Goal: Task Accomplishment & Management: Manage account settings

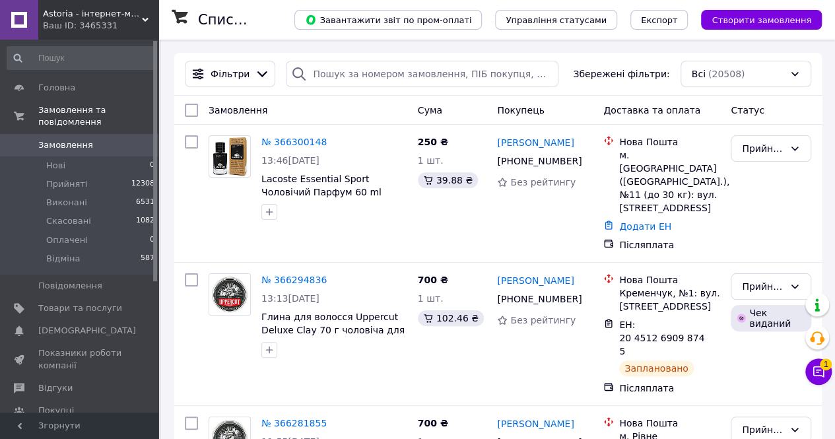
click at [808, 381] on div "Чат з покупцем 1" at bounding box center [818, 371] width 26 height 26
click at [819, 374] on icon at bounding box center [818, 371] width 13 height 13
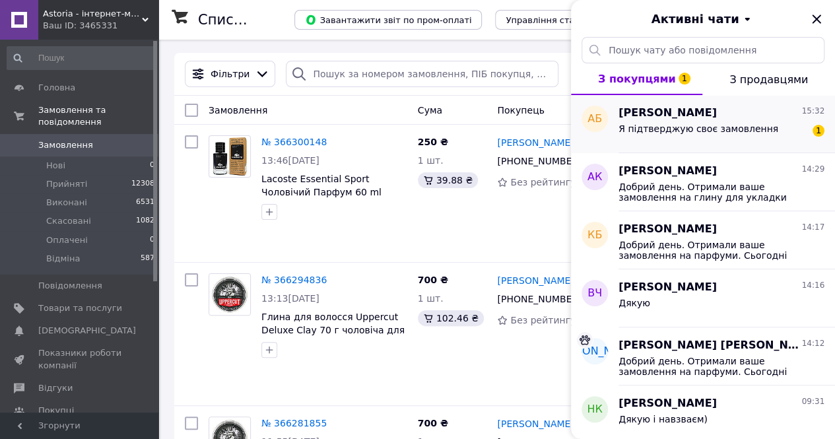
click at [763, 104] on div "[PERSON_NAME] 15:32 Я підтверджую своє замовлення 1" at bounding box center [727, 124] width 217 height 58
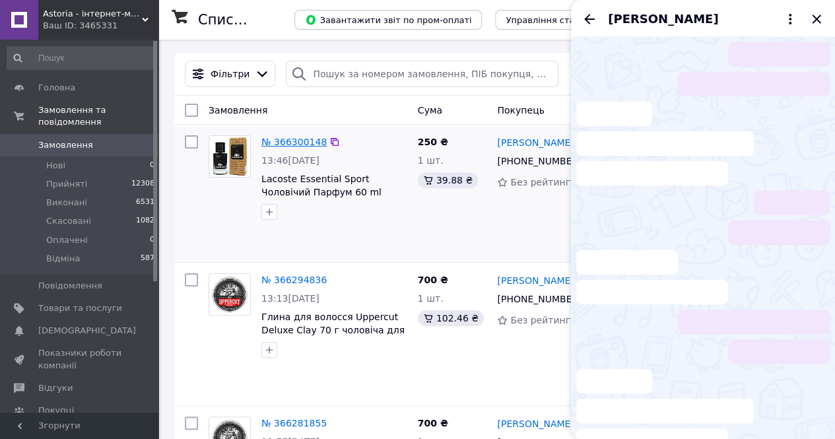
scroll to position [16, 0]
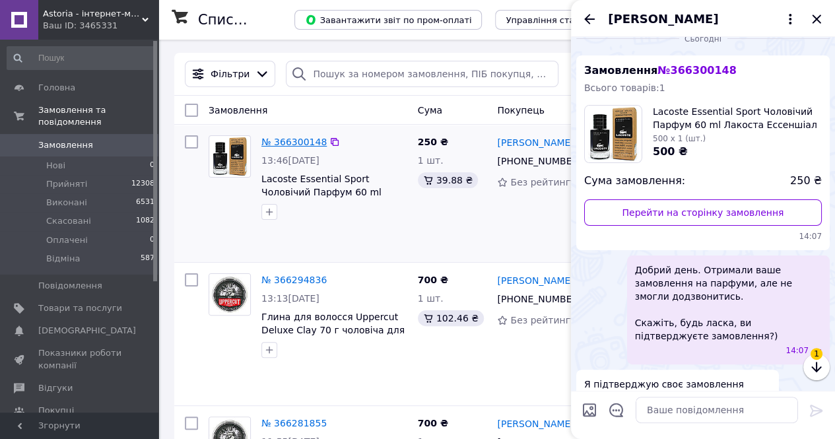
click at [300, 144] on link "№ 366300148" at bounding box center [293, 142] width 65 height 11
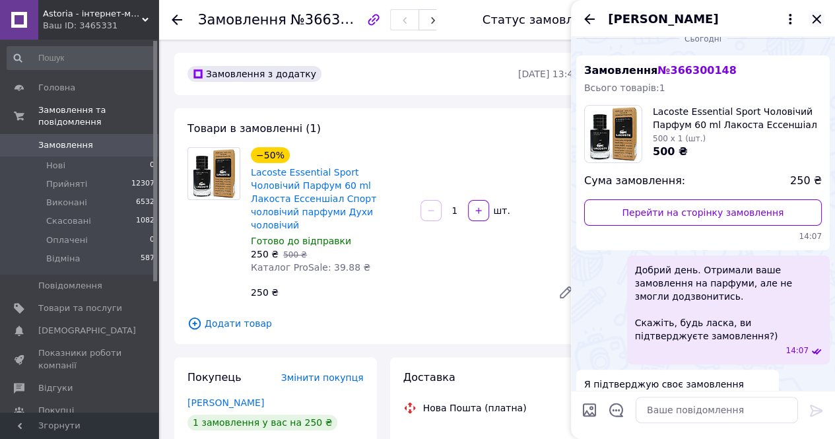
click at [817, 14] on icon "Закрити" at bounding box center [817, 19] width 16 height 16
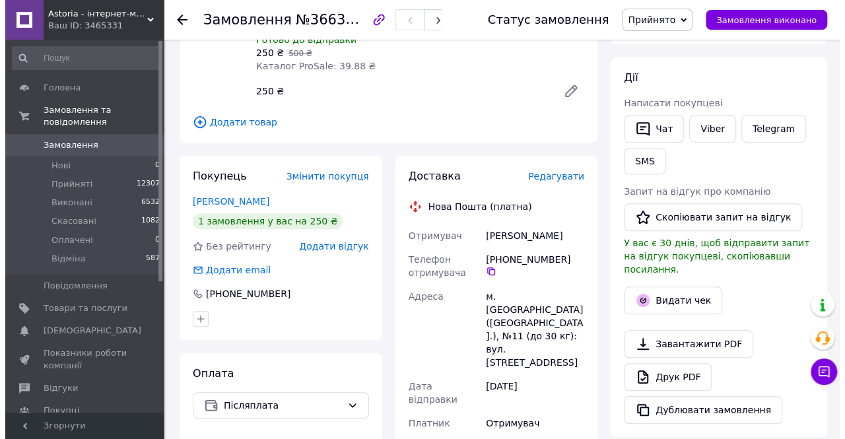
scroll to position [198, 0]
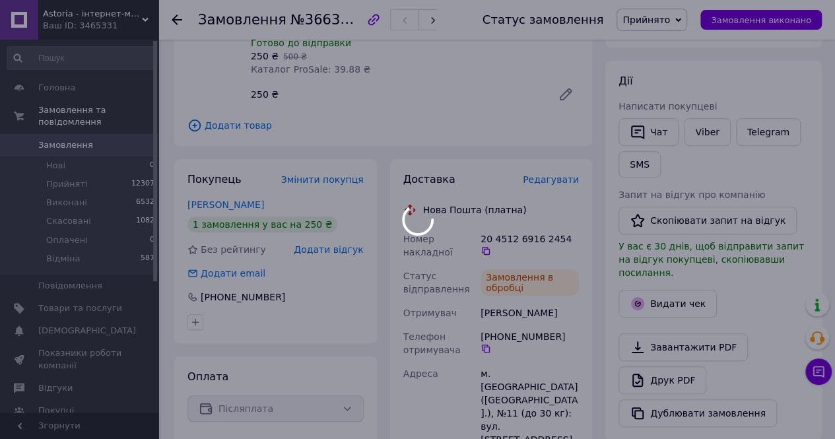
click at [556, 230] on div at bounding box center [417, 219] width 835 height 439
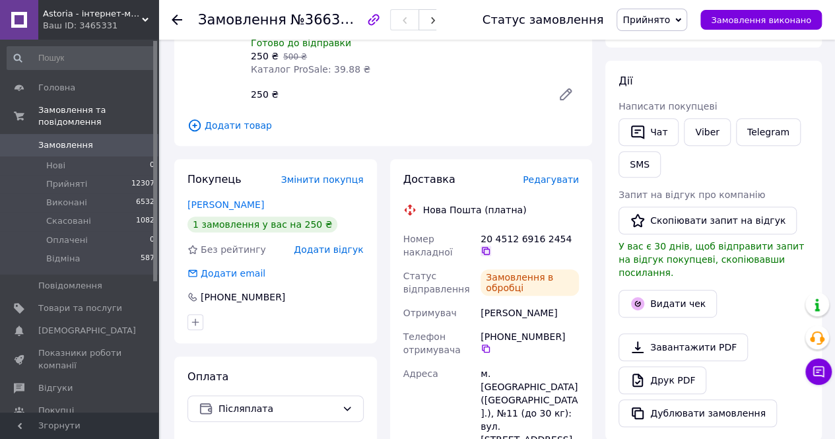
click at [491, 246] on icon at bounding box center [486, 251] width 11 height 11
click at [659, 291] on button "Видати чек" at bounding box center [668, 304] width 98 height 28
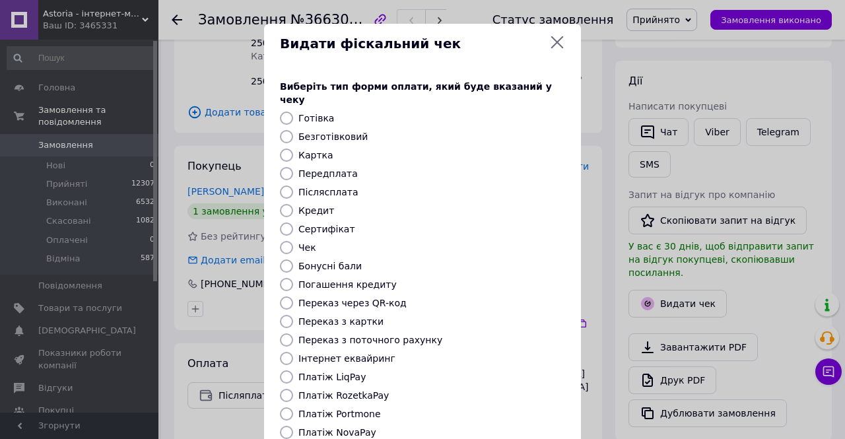
drag, startPoint x: 335, startPoint y: 409, endPoint x: 338, endPoint y: 421, distance: 11.5
click at [337, 419] on div "Виберіть тип форми оплати, який буде вказаний у чеку Готівка Безготівковий Карт…" at bounding box center [422, 295] width 317 height 462
click at [339, 427] on label "Платіж NovaPay" at bounding box center [337, 432] width 78 height 11
click at [293, 426] on input "Платіж NovaPay" at bounding box center [286, 432] width 13 height 13
radio input "true"
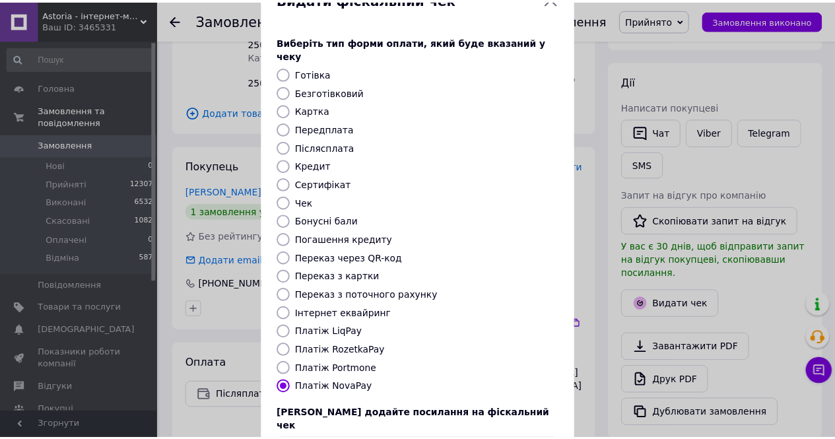
scroll to position [127, 0]
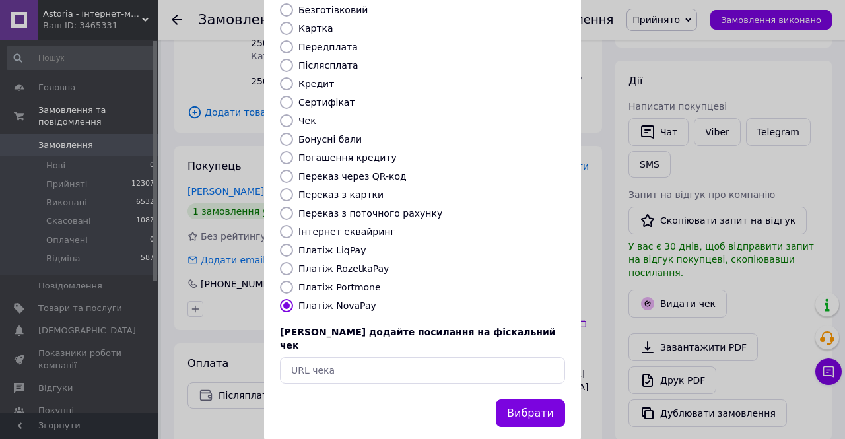
drag, startPoint x: 541, startPoint y: 384, endPoint x: 571, endPoint y: 339, distance: 54.8
click at [541, 399] on button "Вибрати" at bounding box center [530, 413] width 69 height 28
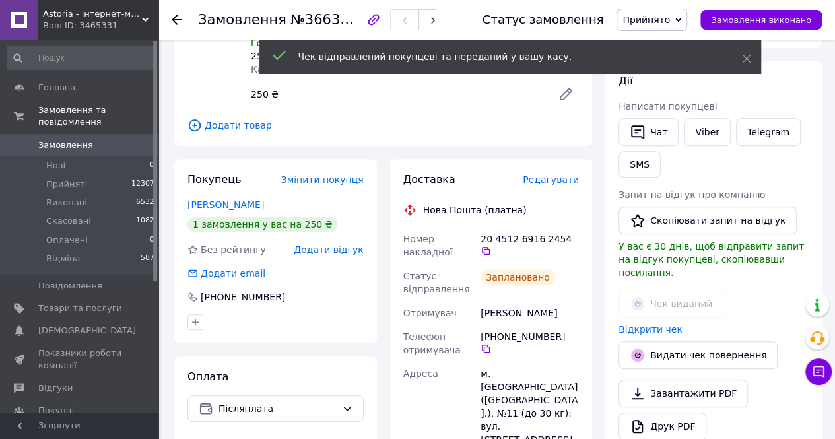
click at [643, 109] on span "Написати покупцеві" at bounding box center [668, 106] width 98 height 11
click at [646, 119] on button "Чат" at bounding box center [649, 132] width 60 height 28
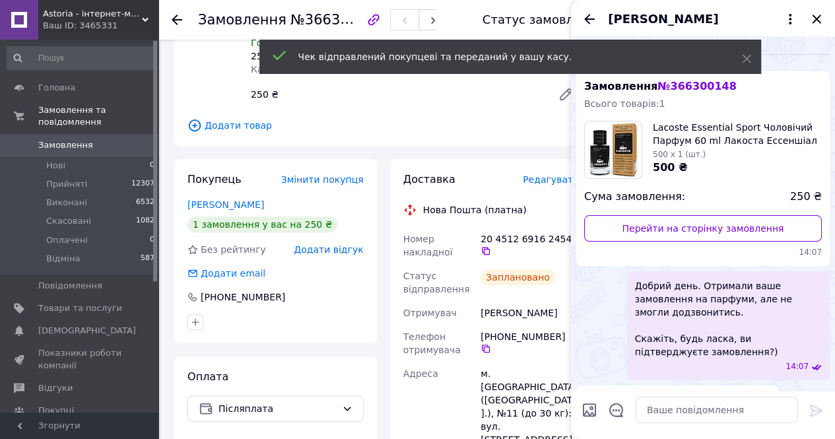
scroll to position [16, 0]
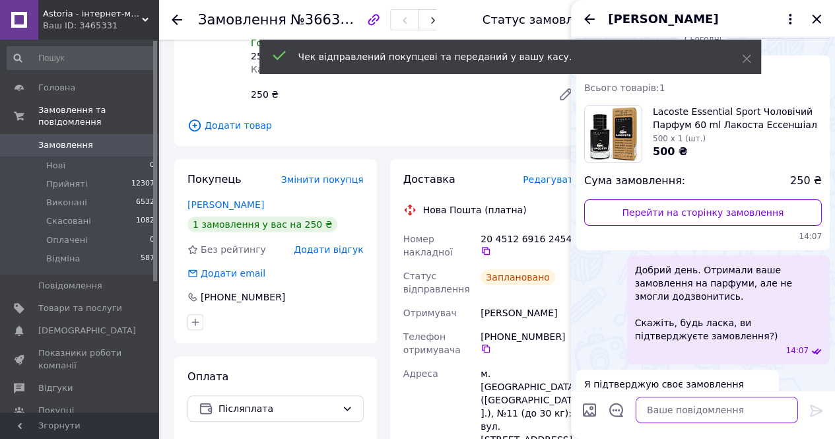
click at [681, 398] on textarea at bounding box center [717, 410] width 162 height 26
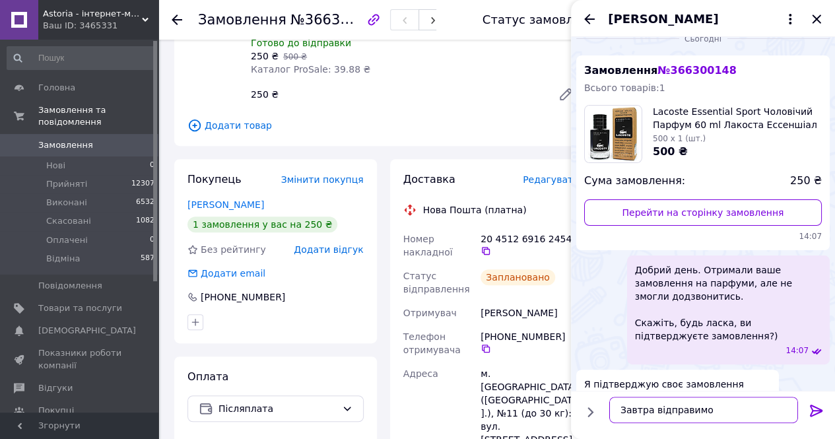
scroll to position [7, 0]
paste textarea "20451269162454"
type textarea "Завтра відправимо Накладна 20451269162454"
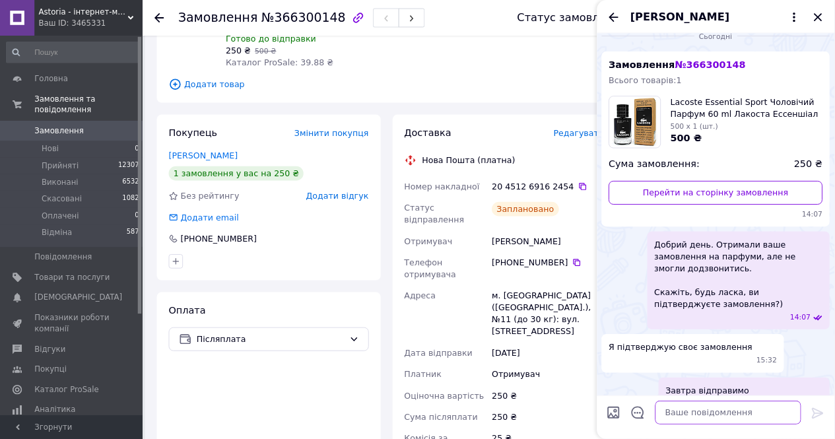
scroll to position [15, 0]
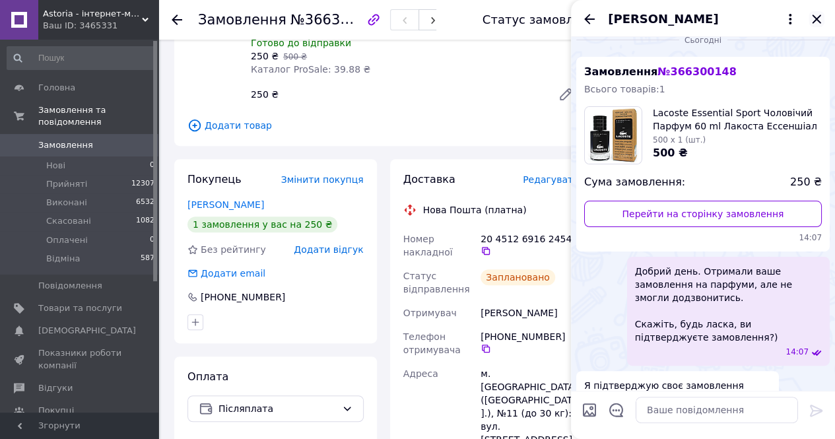
click at [817, 15] on icon "Закрити" at bounding box center [817, 19] width 16 height 16
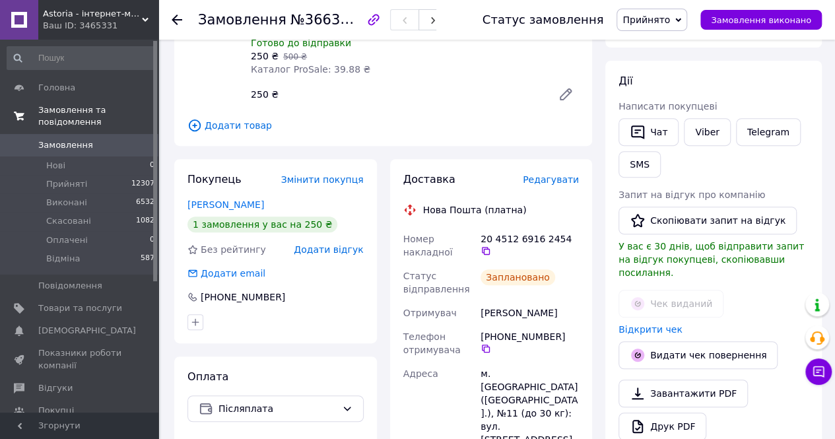
click at [125, 121] on link "Замовлення та повідомлення" at bounding box center [81, 116] width 162 height 34
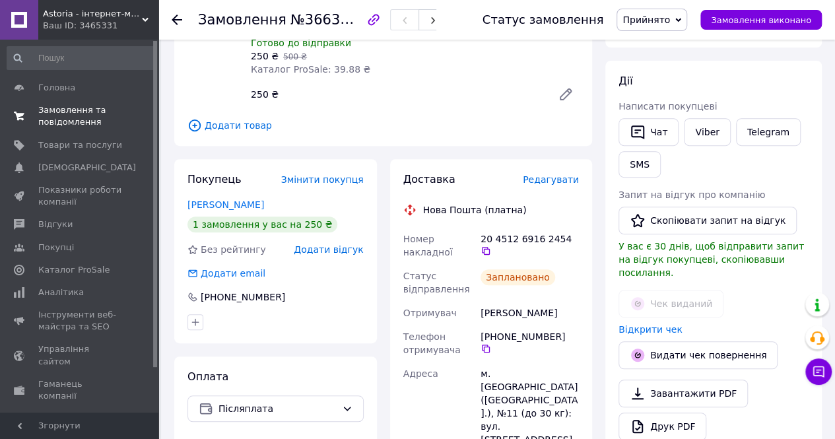
click at [36, 123] on span at bounding box center [19, 116] width 38 height 24
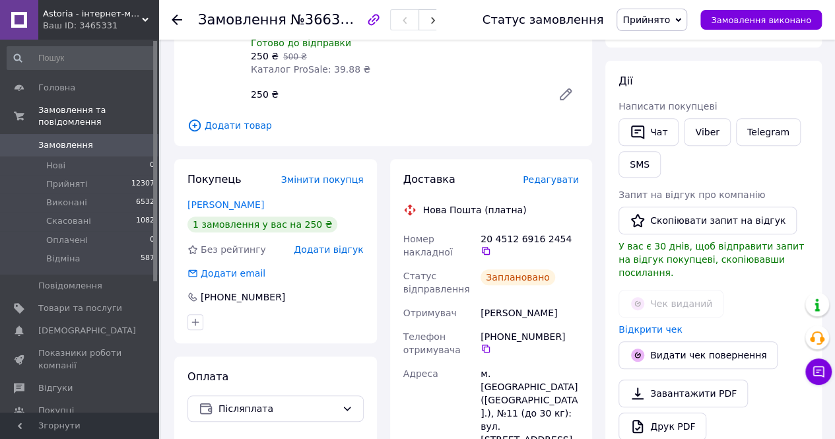
click at [66, 139] on span "Замовлення" at bounding box center [65, 145] width 55 height 12
